Goal: Task Accomplishment & Management: Manage account settings

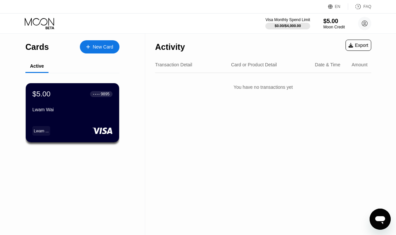
scroll to position [13, 0]
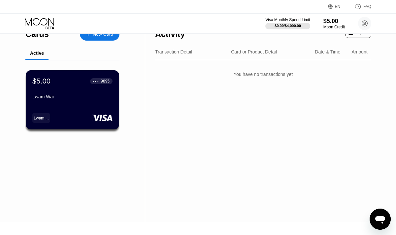
click at [254, 54] on div "Card or Product Detail" at bounding box center [254, 51] width 46 height 5
click at [254, 52] on div "Card or Product Detail" at bounding box center [254, 51] width 46 height 5
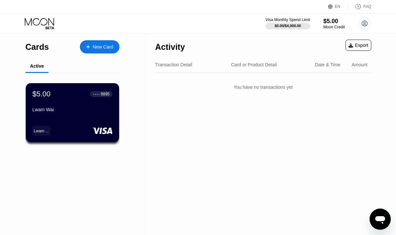
click at [355, 47] on div "Export" at bounding box center [358, 45] width 20 height 5
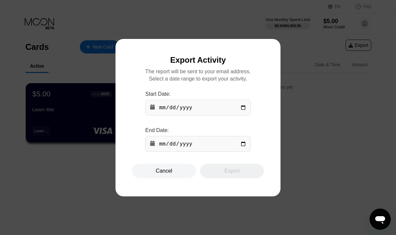
click at [154, 170] on div "Cancel" at bounding box center [164, 170] width 64 height 15
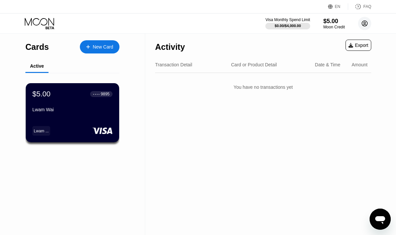
click at [366, 21] on icon at bounding box center [365, 24] width 6 height 6
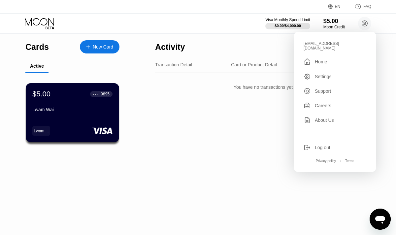
click at [331, 64] on div " Home" at bounding box center [334, 62] width 63 height 8
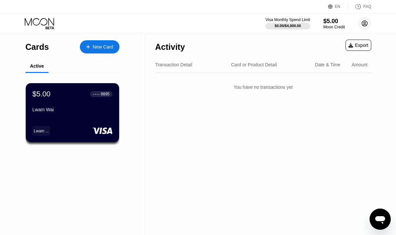
click at [362, 23] on circle at bounding box center [364, 23] width 13 height 13
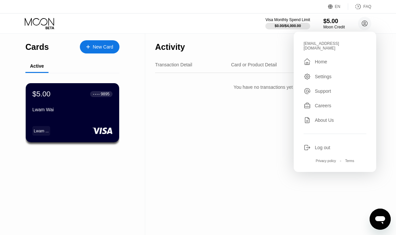
click at [317, 60] on div "Home" at bounding box center [320, 61] width 12 height 5
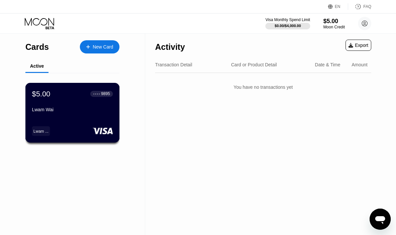
click at [79, 102] on div "$5.00 ● ● ● ● [STREET_ADDRESS][PERSON_NAME]" at bounding box center [72, 101] width 81 height 25
